Goal: Task Accomplishment & Management: Complete application form

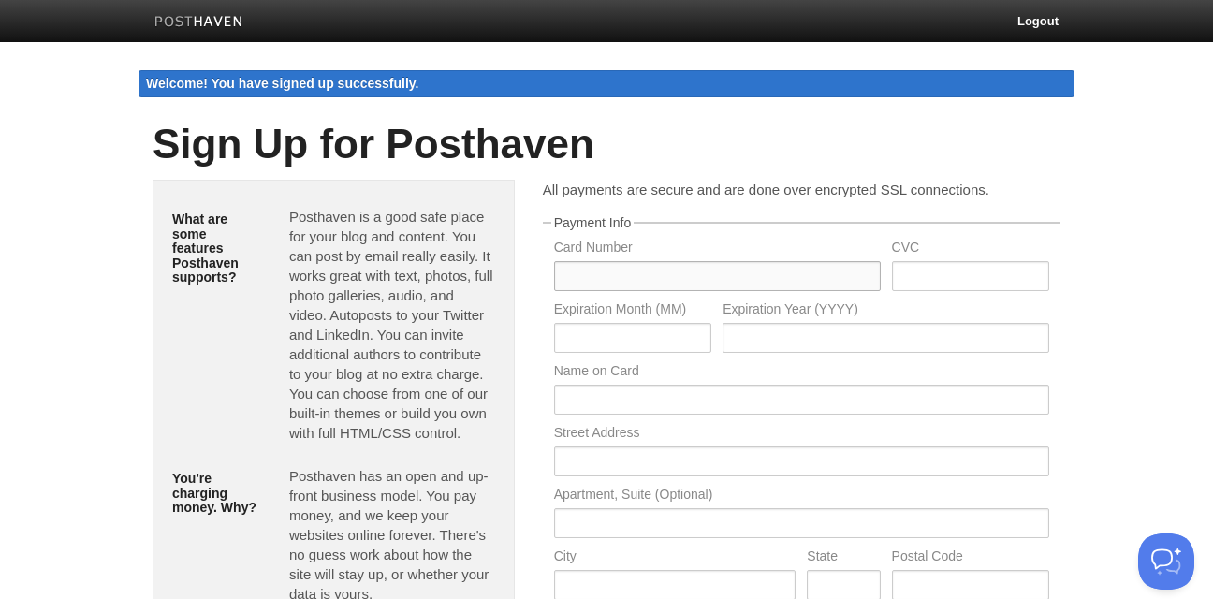
click at [629, 270] on input "text" at bounding box center [717, 276] width 327 height 30
click at [628, 264] on input "text" at bounding box center [717, 276] width 327 height 30
type input "4439137242839408"
click at [928, 273] on input "text" at bounding box center [970, 276] width 157 height 30
type input "063"
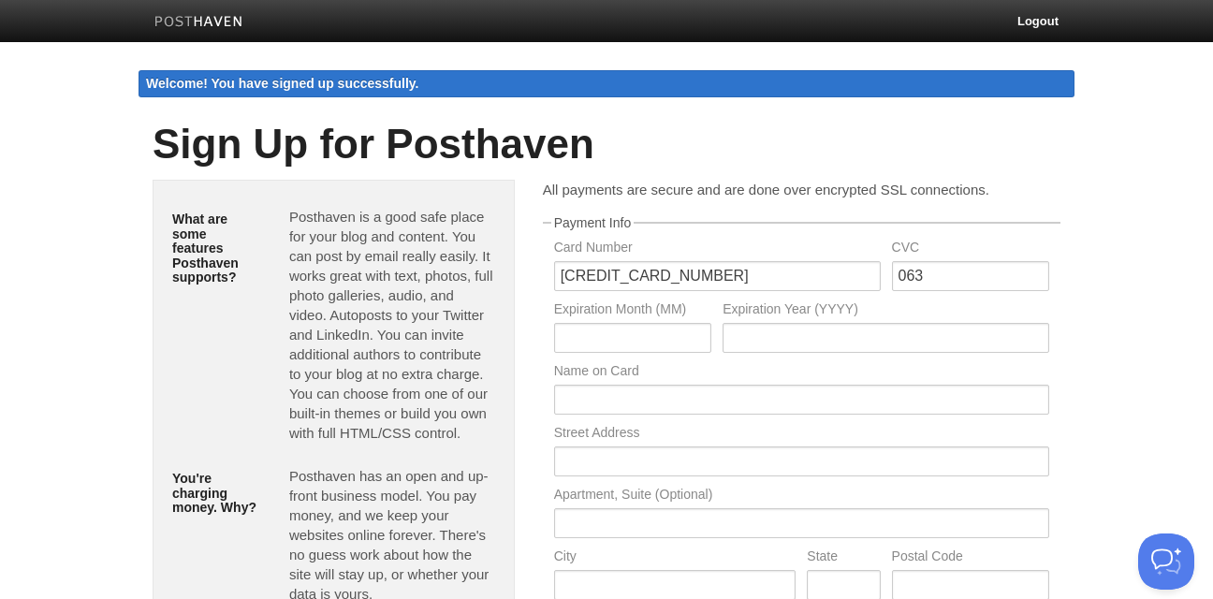
click at [672, 321] on div "Expiration Month (MM)" at bounding box center [632, 333] width 168 height 62
click at [665, 329] on input "text" at bounding box center [632, 338] width 157 height 30
type input "10"
click at [759, 346] on input "text" at bounding box center [886, 338] width 327 height 30
type input "2027"
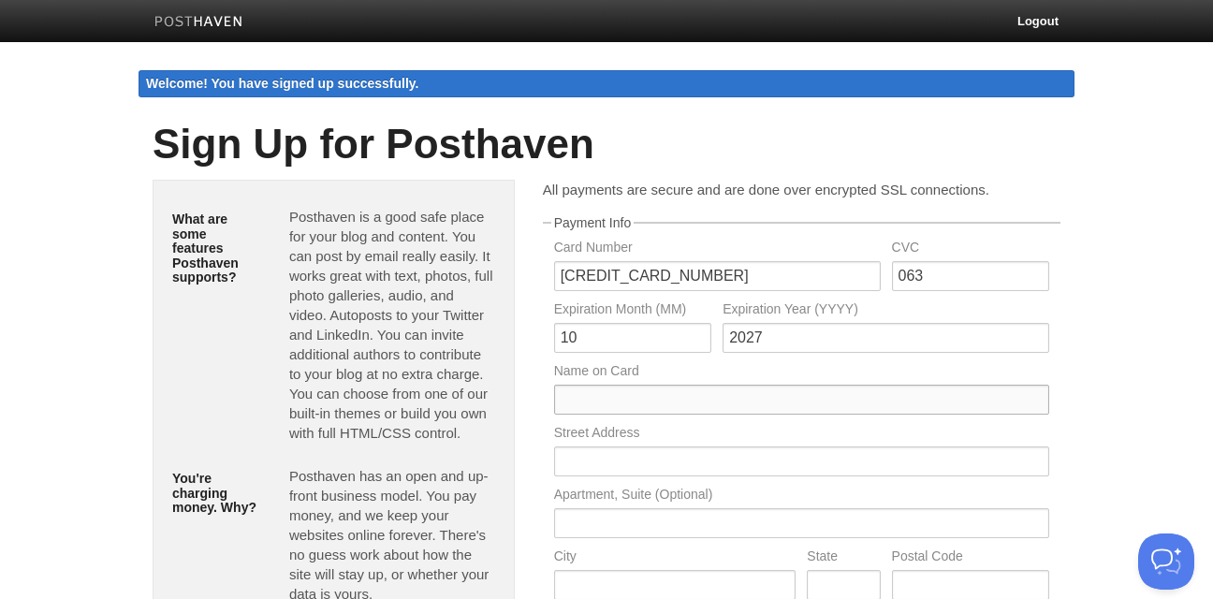
click at [670, 405] on input "text" at bounding box center [801, 400] width 495 height 30
type input "Frederico Mota"
click at [624, 474] on input "text" at bounding box center [801, 461] width 495 height 30
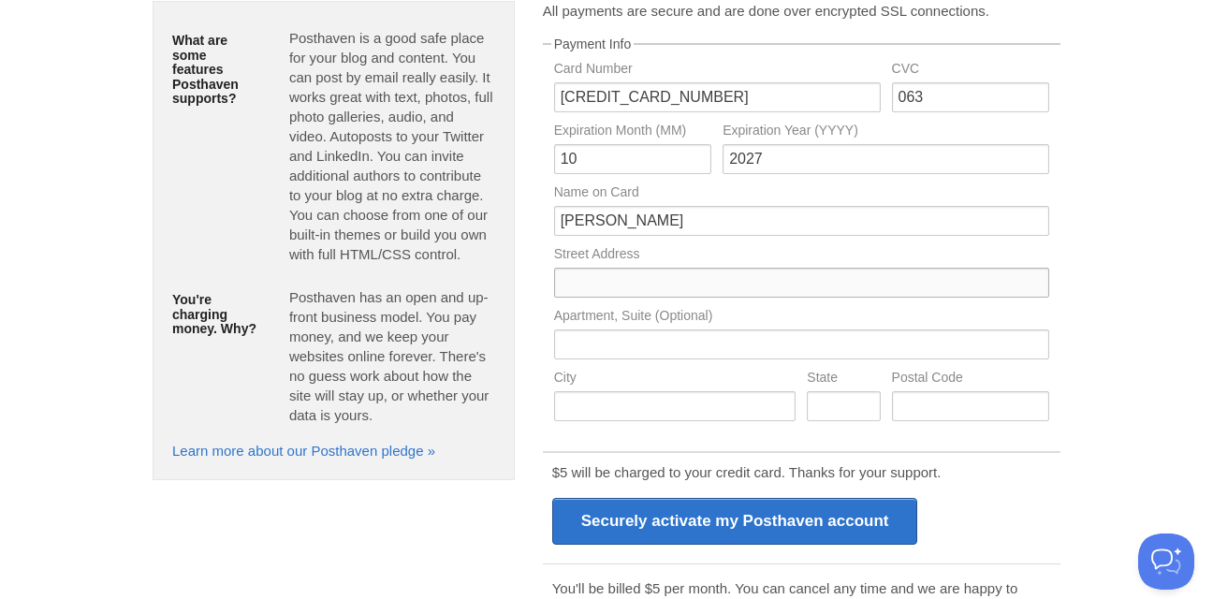
scroll to position [238, 0]
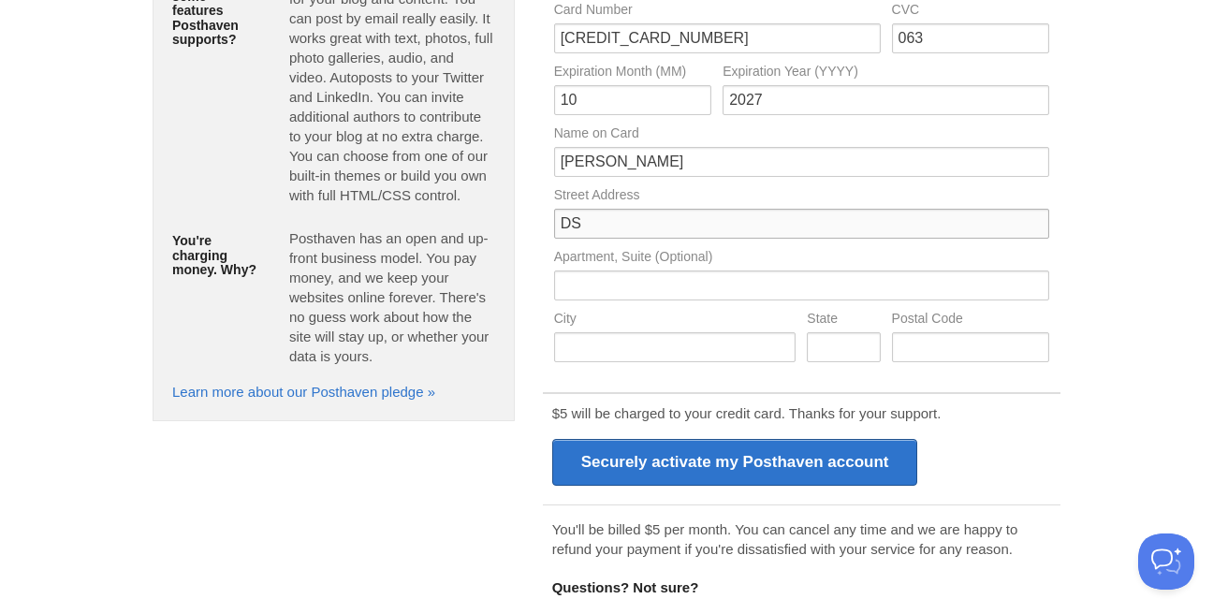
type input "D"
type input "Dubai Silicon Oasis"
click at [593, 291] on input "text" at bounding box center [801, 285] width 495 height 30
click at [595, 345] on input "text" at bounding box center [675, 347] width 242 height 30
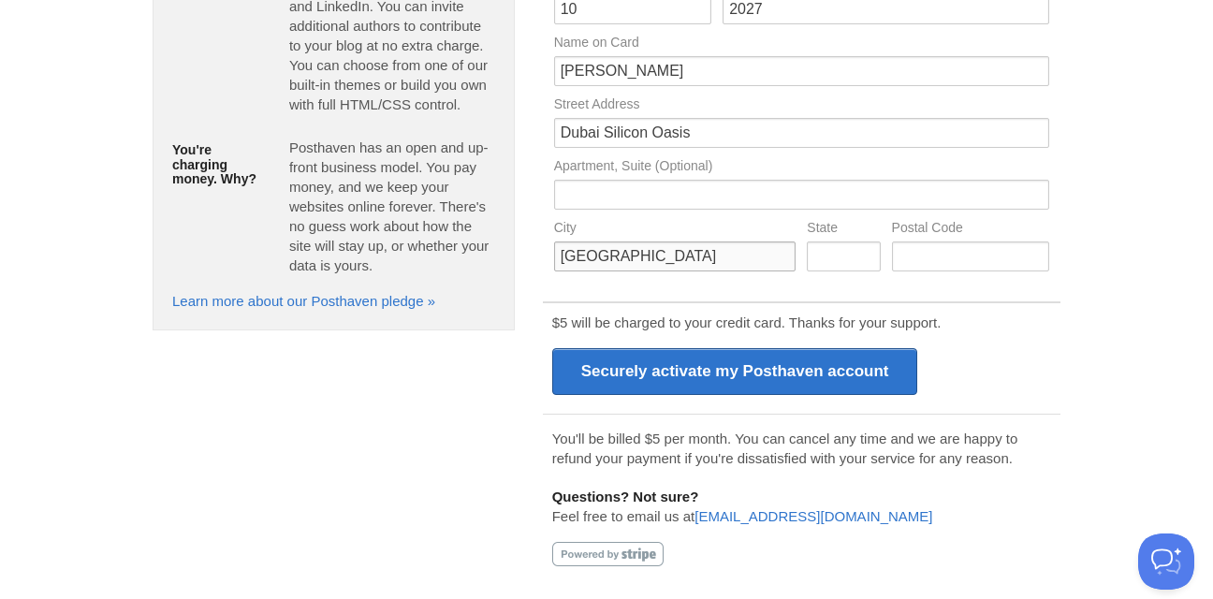
type input "Dubai"
click at [840, 254] on input "text" at bounding box center [843, 256] width 73 height 30
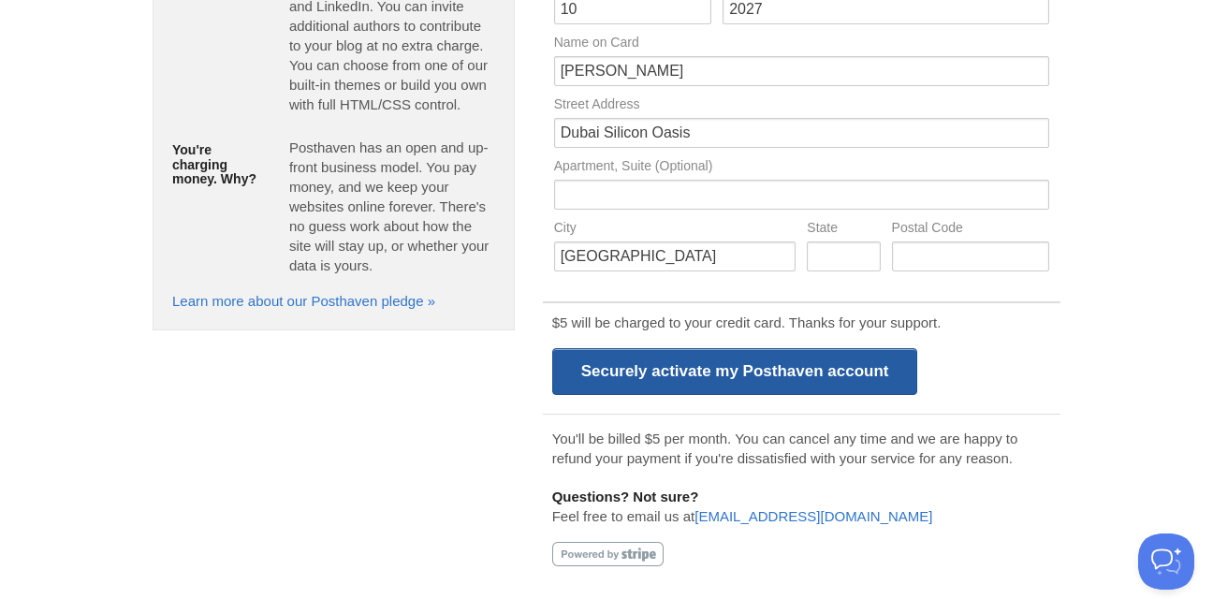
click at [693, 373] on input "Securely activate my Posthaven account" at bounding box center [735, 371] width 366 height 47
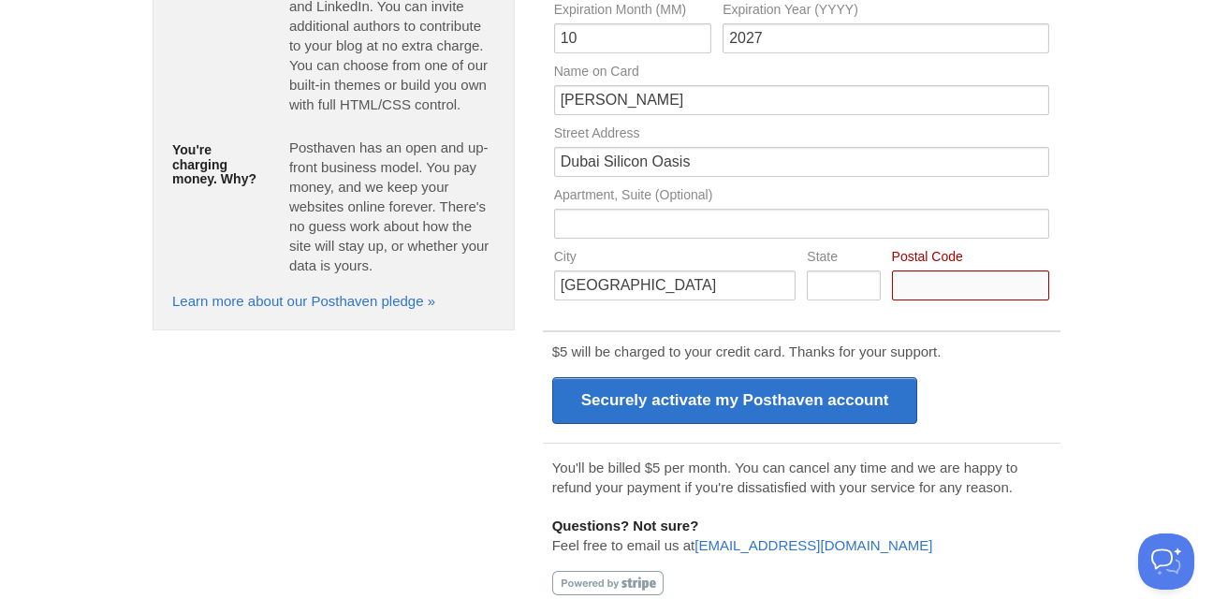
click at [940, 293] on input "Card Number" at bounding box center [970, 285] width 157 height 30
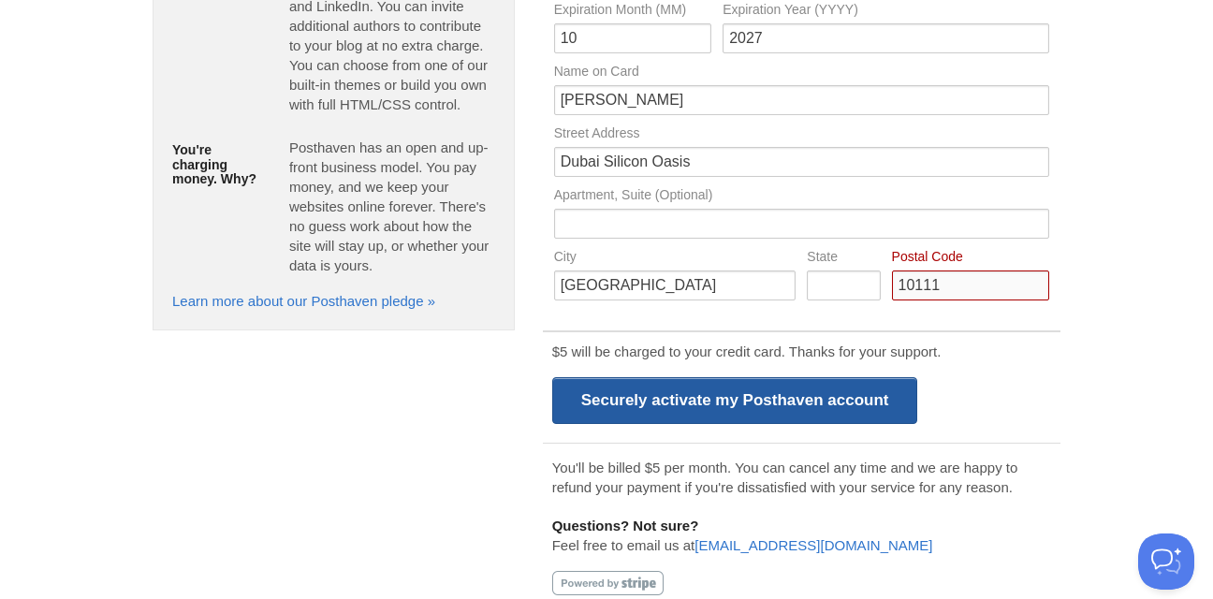
type input "10111"
click at [823, 398] on input "Securely activate my Posthaven account" at bounding box center [735, 400] width 366 height 47
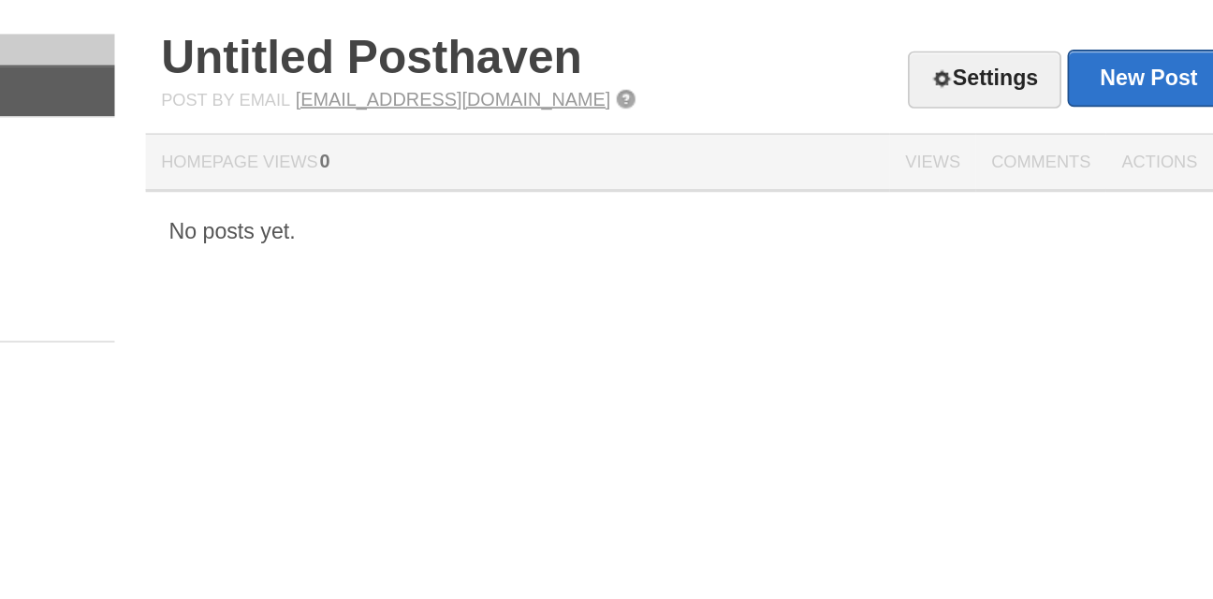
drag, startPoint x: 387, startPoint y: 110, endPoint x: 680, endPoint y: 110, distance: 293.9
click at [680, 110] on div "Post by Email [EMAIL_ADDRESS][DOMAIN_NAME]" at bounding box center [724, 109] width 674 height 13
copy div "Post by Email [EMAIL_ADDRESS][DOMAIN_NAME]"
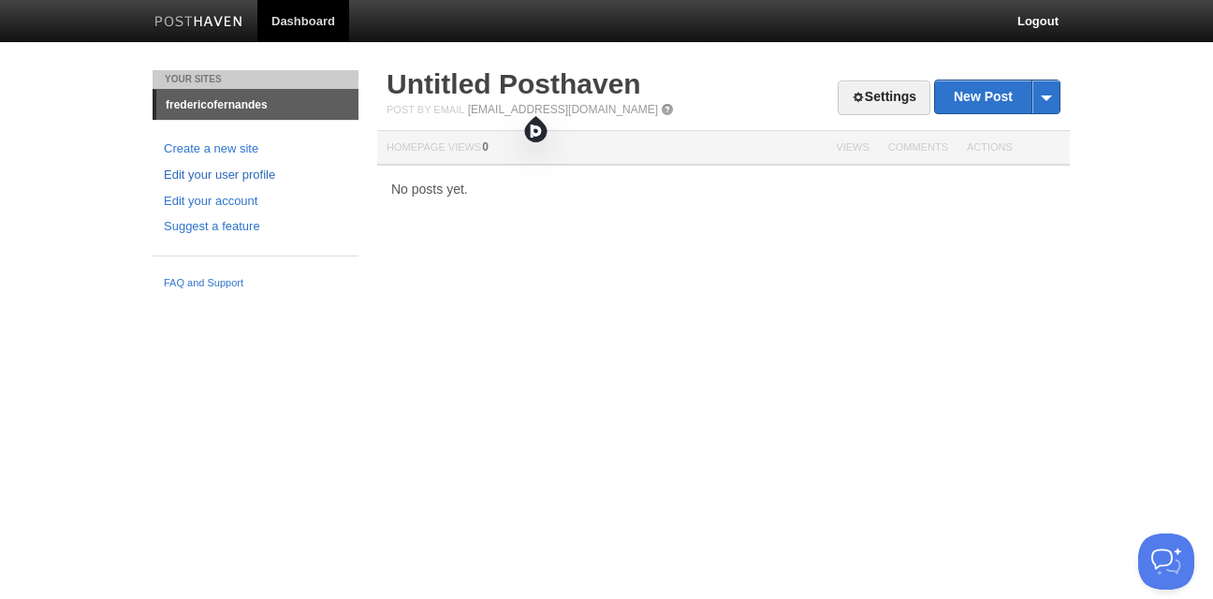
click at [227, 174] on link "Edit your user profile" at bounding box center [255, 176] width 183 height 20
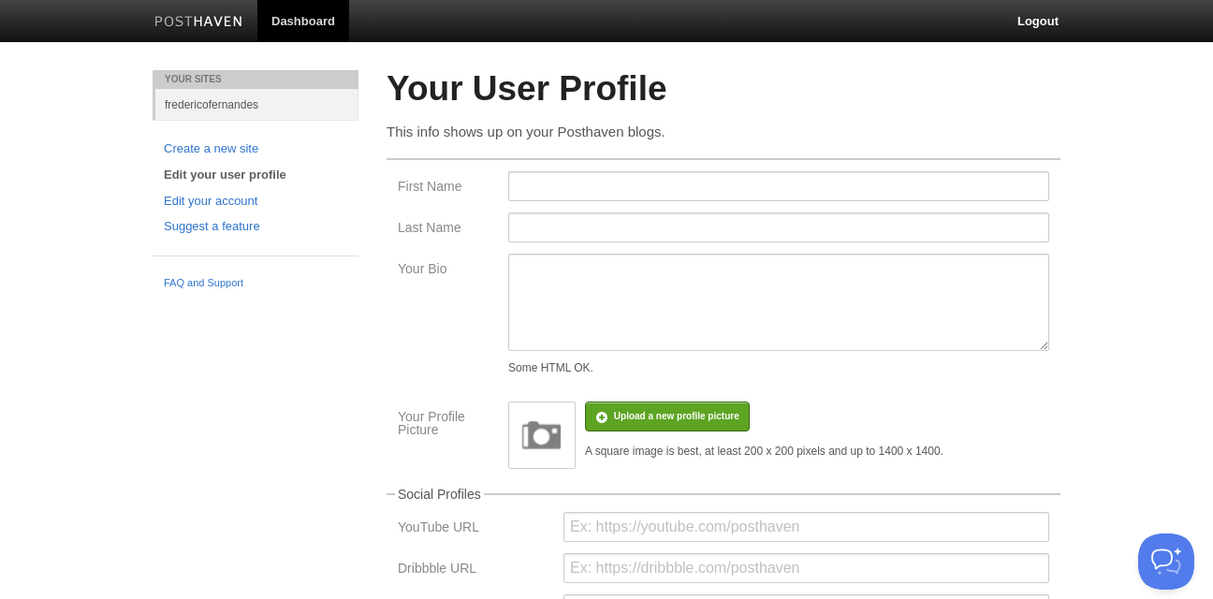
click at [267, 323] on div "Your Sites fredericofernandes Create a new site Edit your user profile Edit you…" at bounding box center [607, 592] width 936 height 1045
click at [212, 95] on link "fredericofernandes" at bounding box center [256, 104] width 203 height 31
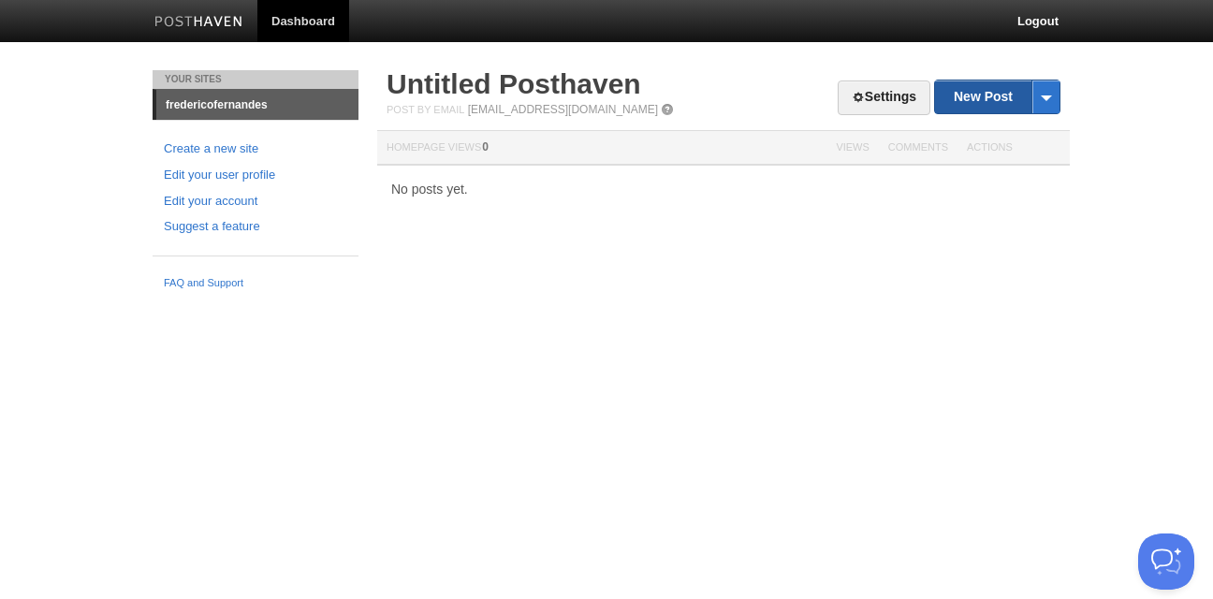
click at [964, 101] on link "New Post" at bounding box center [997, 96] width 124 height 33
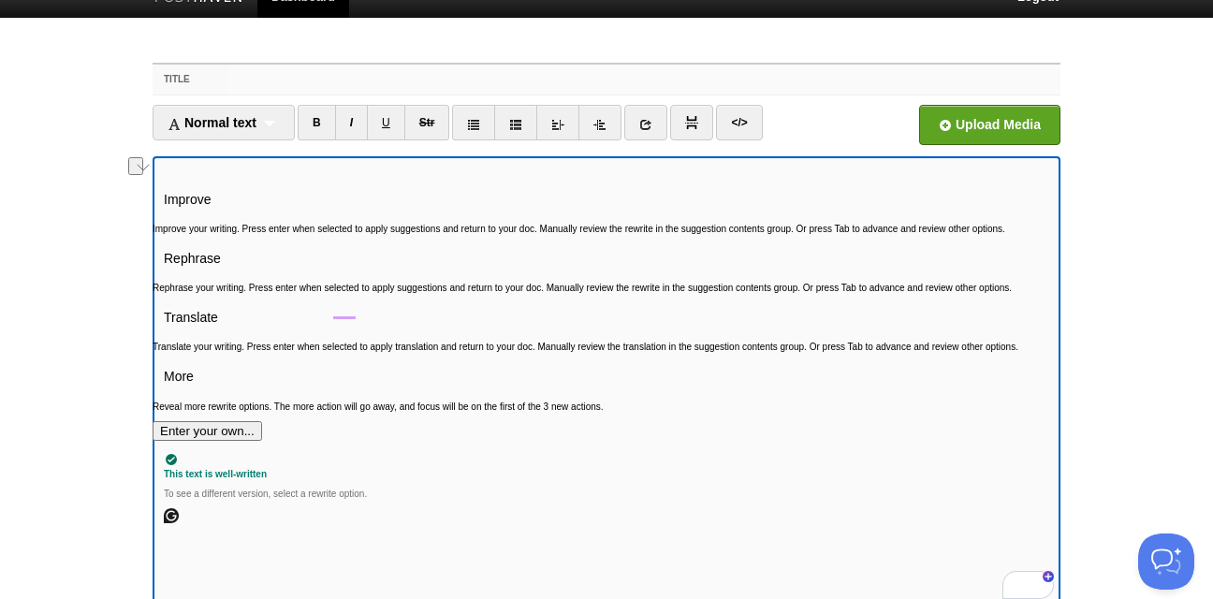
click at [322, 84] on input "Title" at bounding box center [644, 80] width 832 height 30
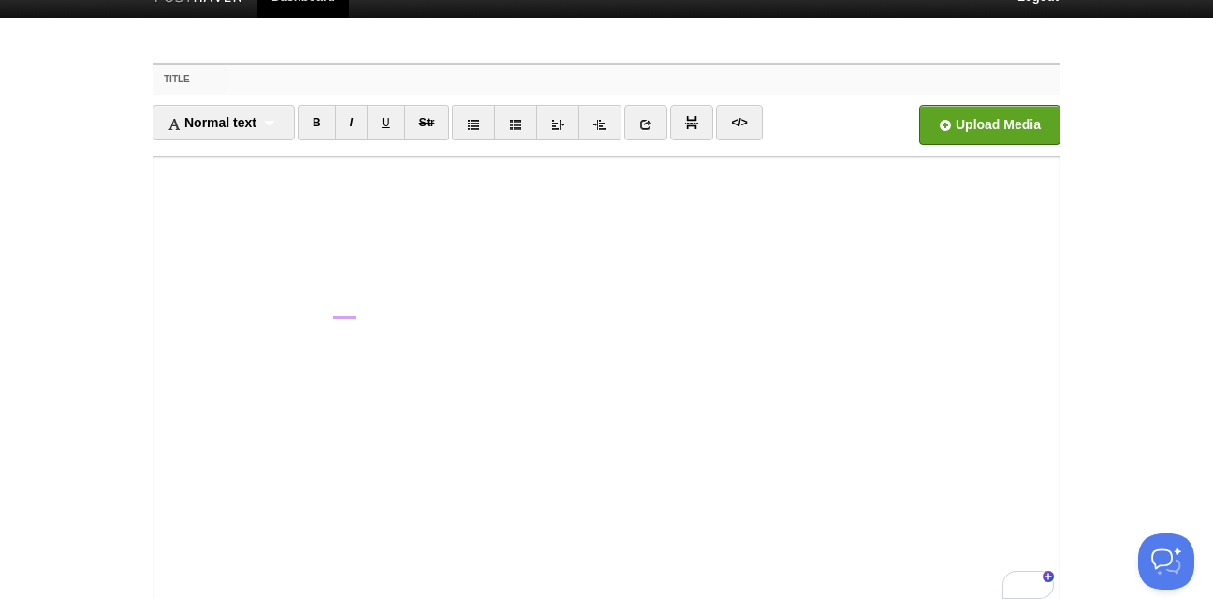
paste input "Becoming a Better Me"
type input "Becoming a Better Me"
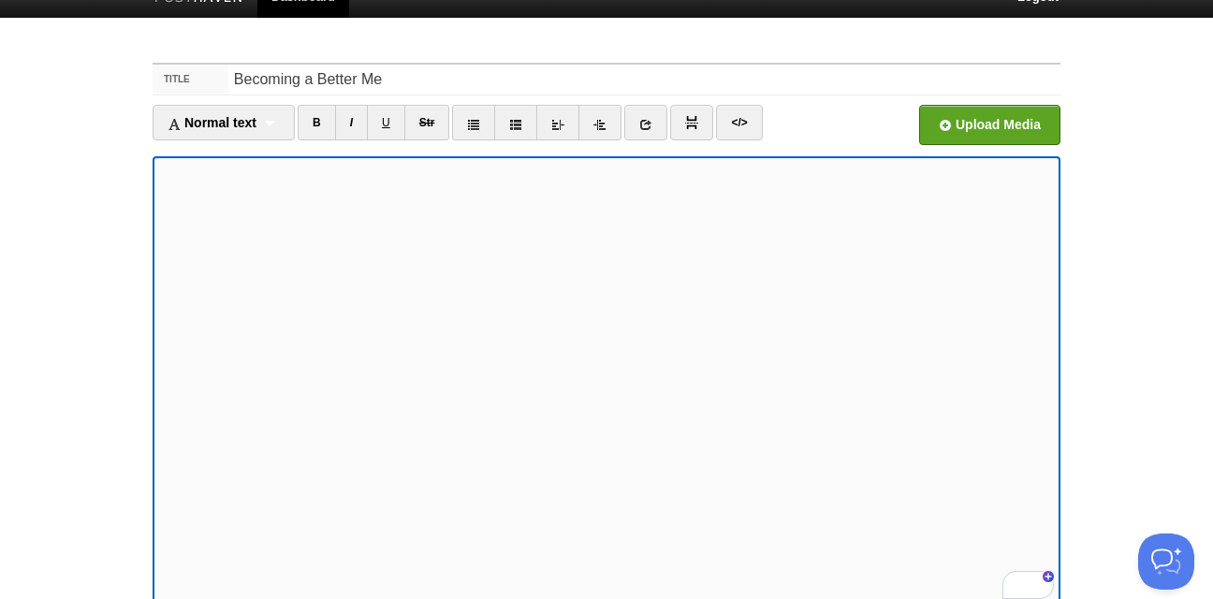
scroll to position [192, 0]
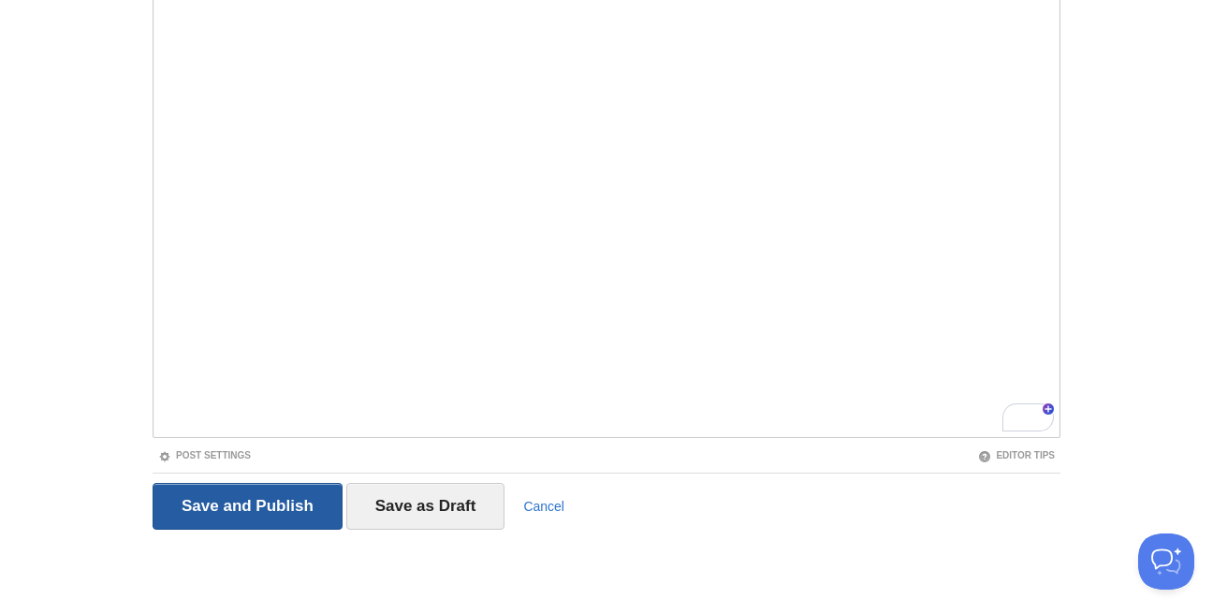
click at [289, 499] on input "Save and Publish" at bounding box center [248, 506] width 190 height 47
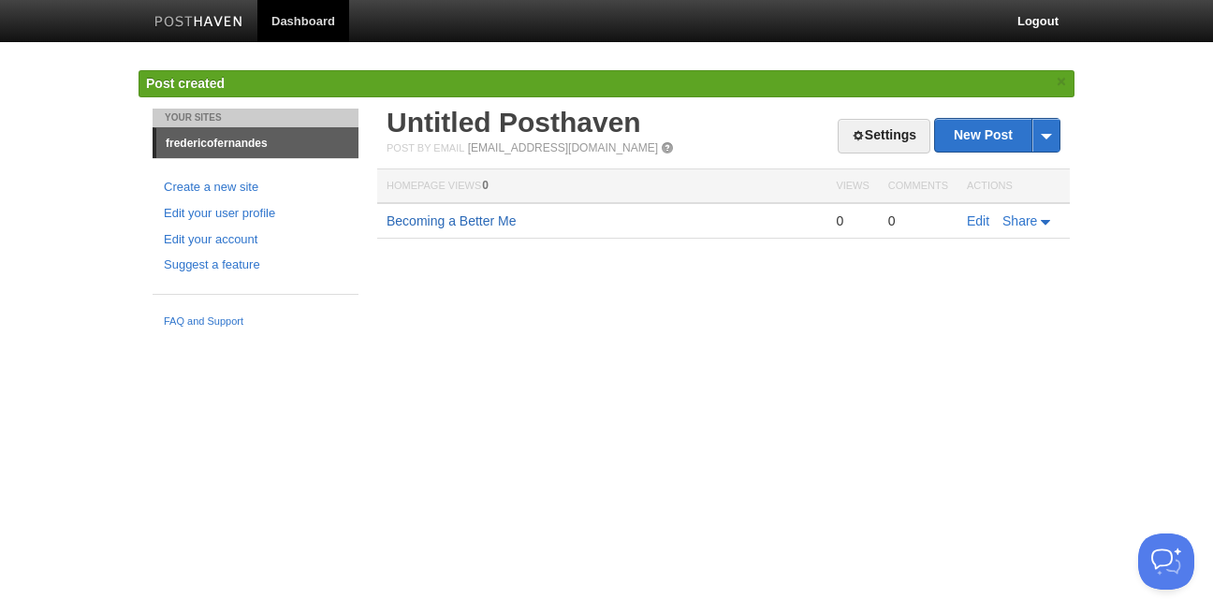
click at [455, 224] on link "Becoming a Better Me" at bounding box center [452, 220] width 130 height 15
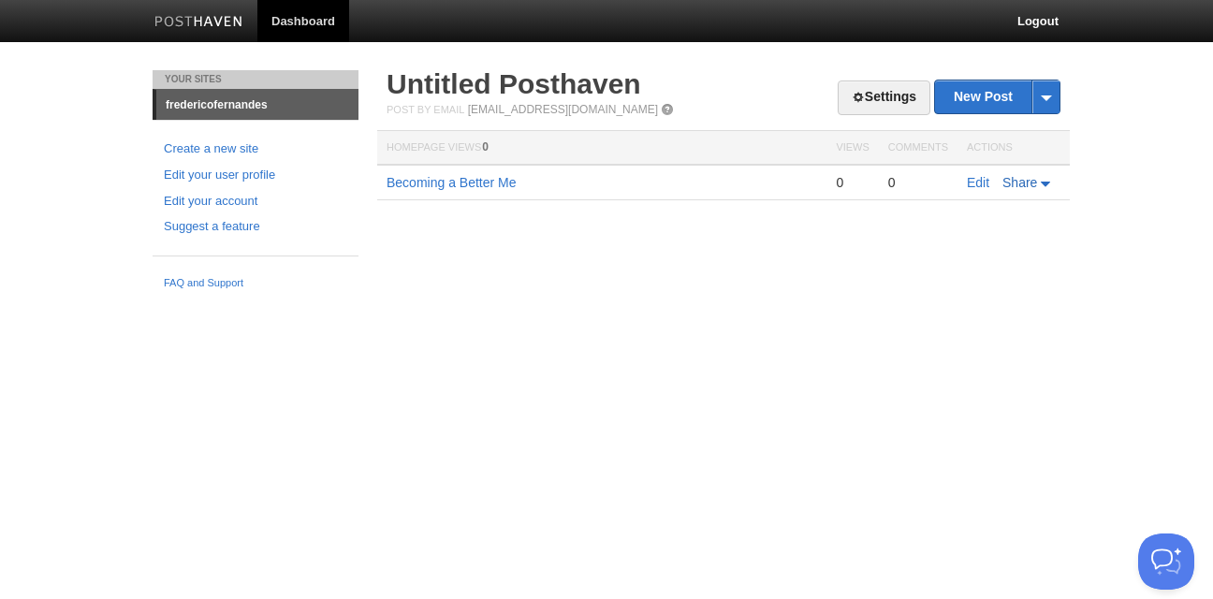
click at [1043, 184] on icon at bounding box center [1045, 184] width 9 height 5
